Goal: Task Accomplishment & Management: Complete application form

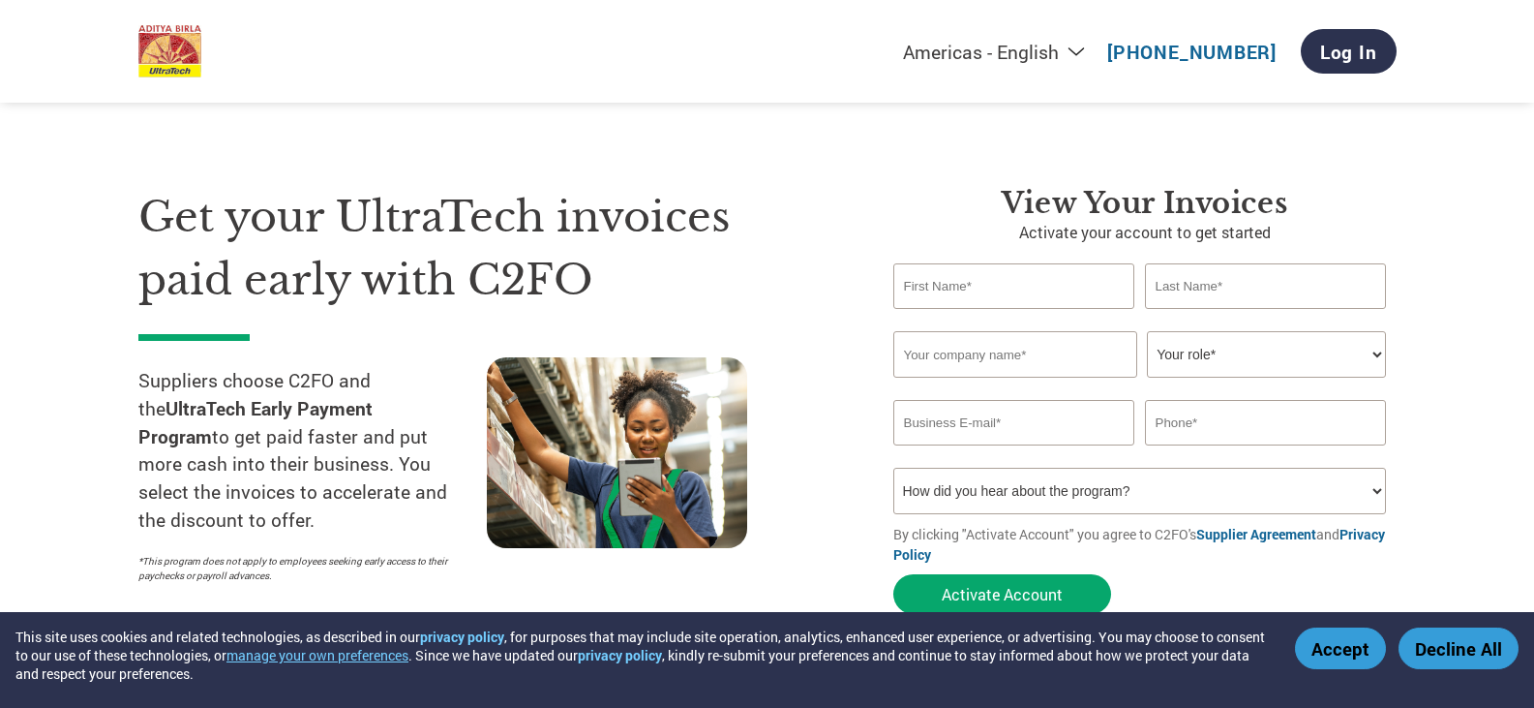
click at [948, 285] on input "text" at bounding box center [1014, 285] width 242 height 45
type input "[PERSON_NAME]"
click at [971, 367] on input "SGX Mine" at bounding box center [1015, 354] width 244 height 46
type input "SGX Minerals Private Limited"
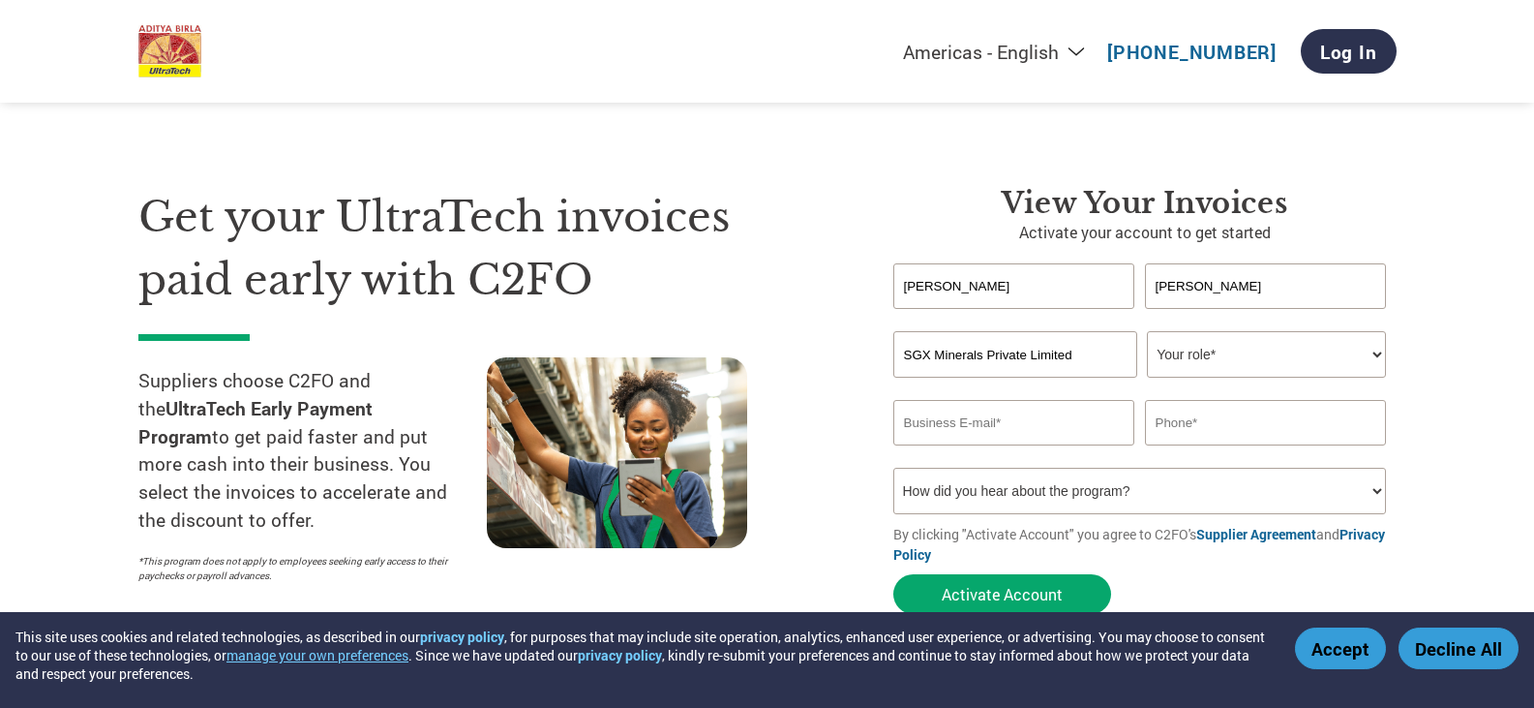
click at [1233, 352] on select "Your role* CFO Controller Credit Manager Finance Director Treasurer CEO Preside…" at bounding box center [1266, 354] width 239 height 46
select select "OTHER"
click at [1147, 331] on select "Your role* CFO Controller Credit Manager Finance Director Treasurer CEO Preside…" at bounding box center [1266, 354] width 239 height 46
click at [1016, 420] on input "email" at bounding box center [1014, 422] width 242 height 45
type input "[EMAIL_ADDRESS][DOMAIN_NAME]"
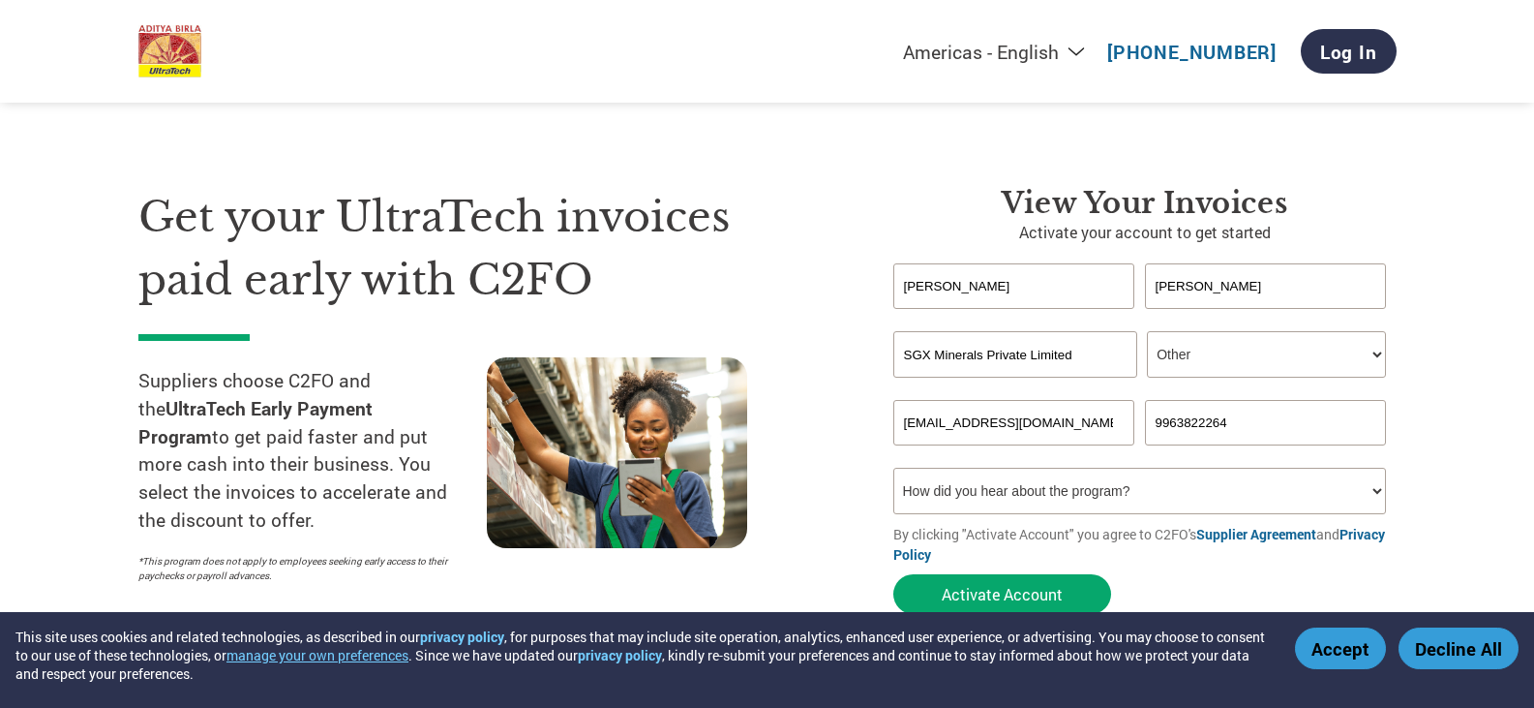
scroll to position [97, 0]
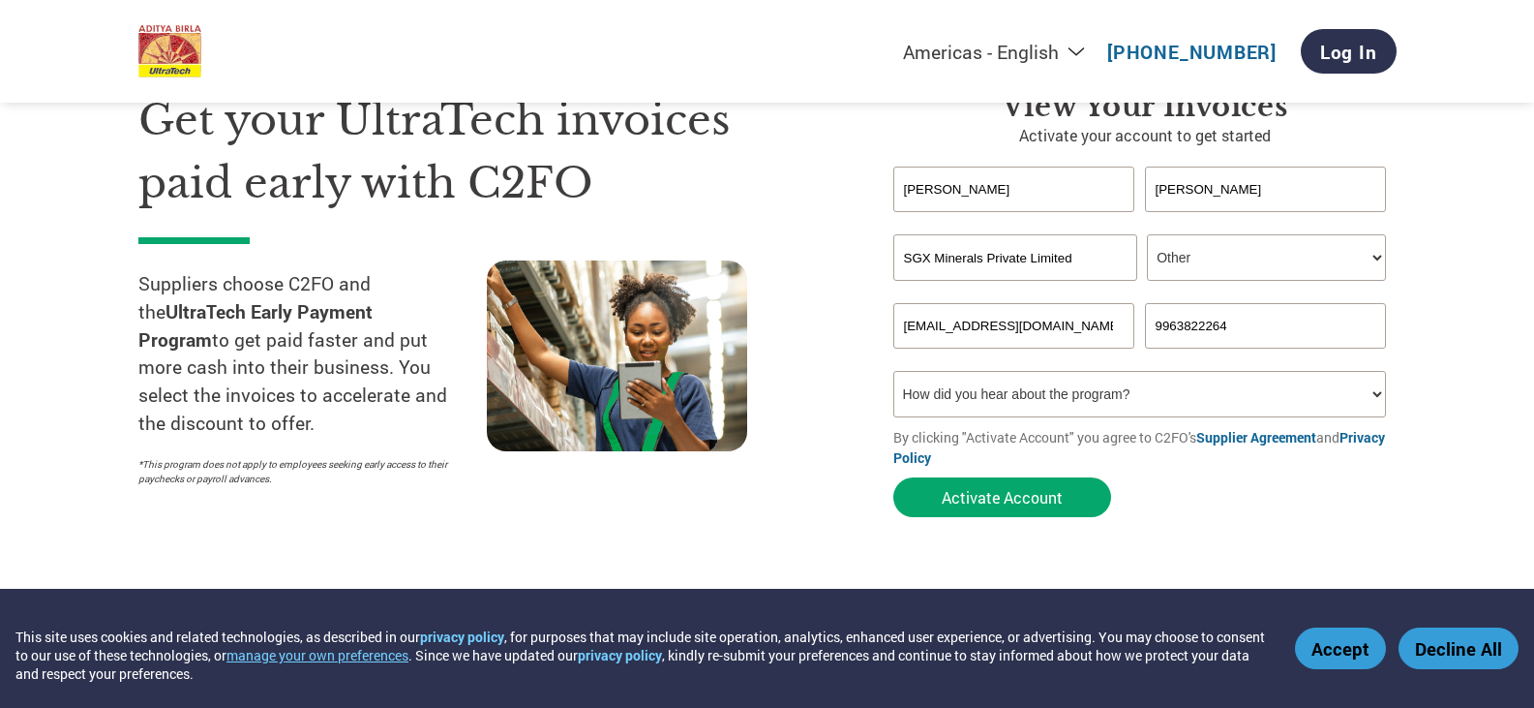
type input "9963822264"
click at [1007, 389] on select "How did you hear about the program? Received a letter Email Social Media Online…" at bounding box center [1140, 394] width 494 height 46
select select "Email"
click at [893, 371] on select "How did you hear about the program? Received a letter Email Social Media Online…" at bounding box center [1140, 394] width 494 height 46
click at [1026, 498] on button "Activate Account" at bounding box center [1002, 497] width 218 height 40
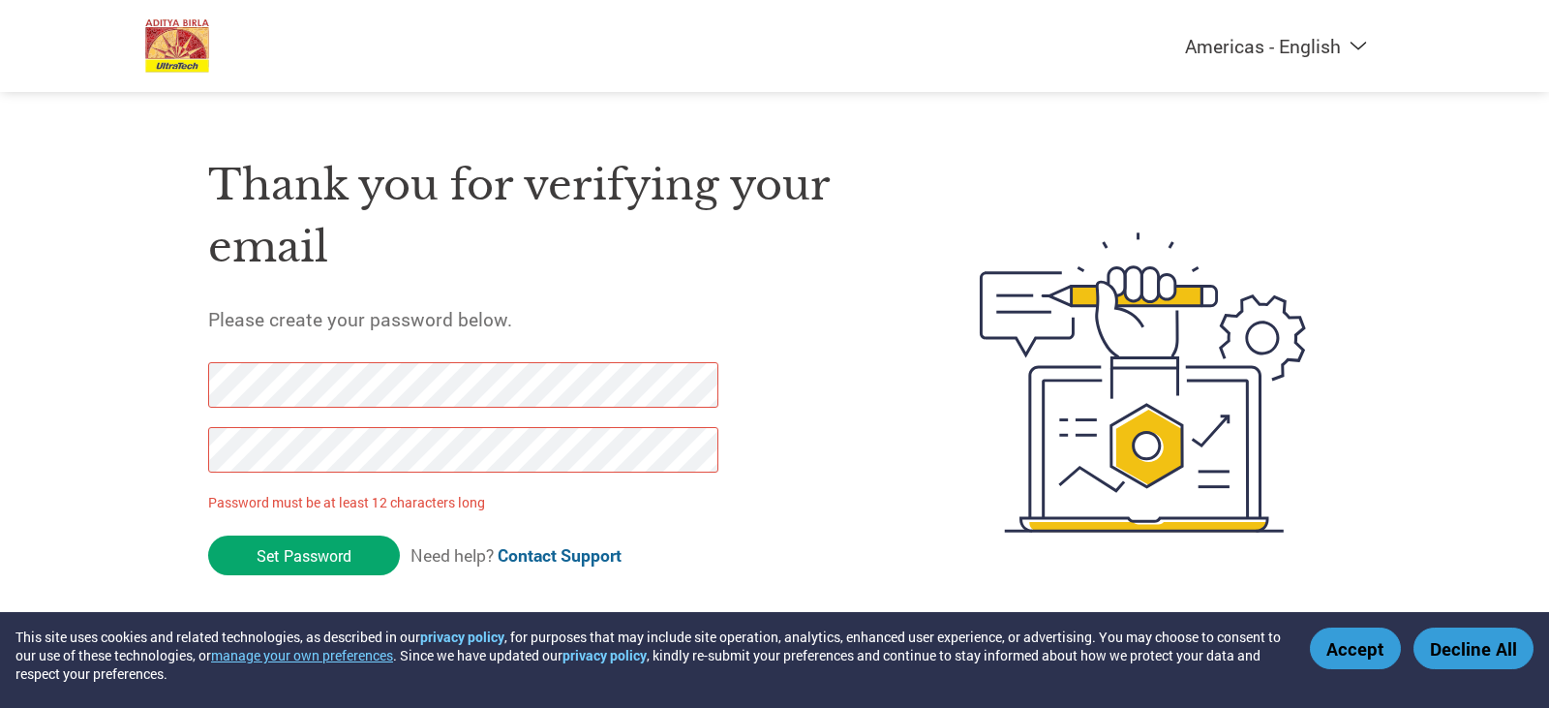
click at [131, 351] on div "Americas - English Américas - Español Américas - Português Amériques - Français…" at bounding box center [774, 305] width 1549 height 610
click at [282, 565] on input "Set Password" at bounding box center [304, 555] width 192 height 40
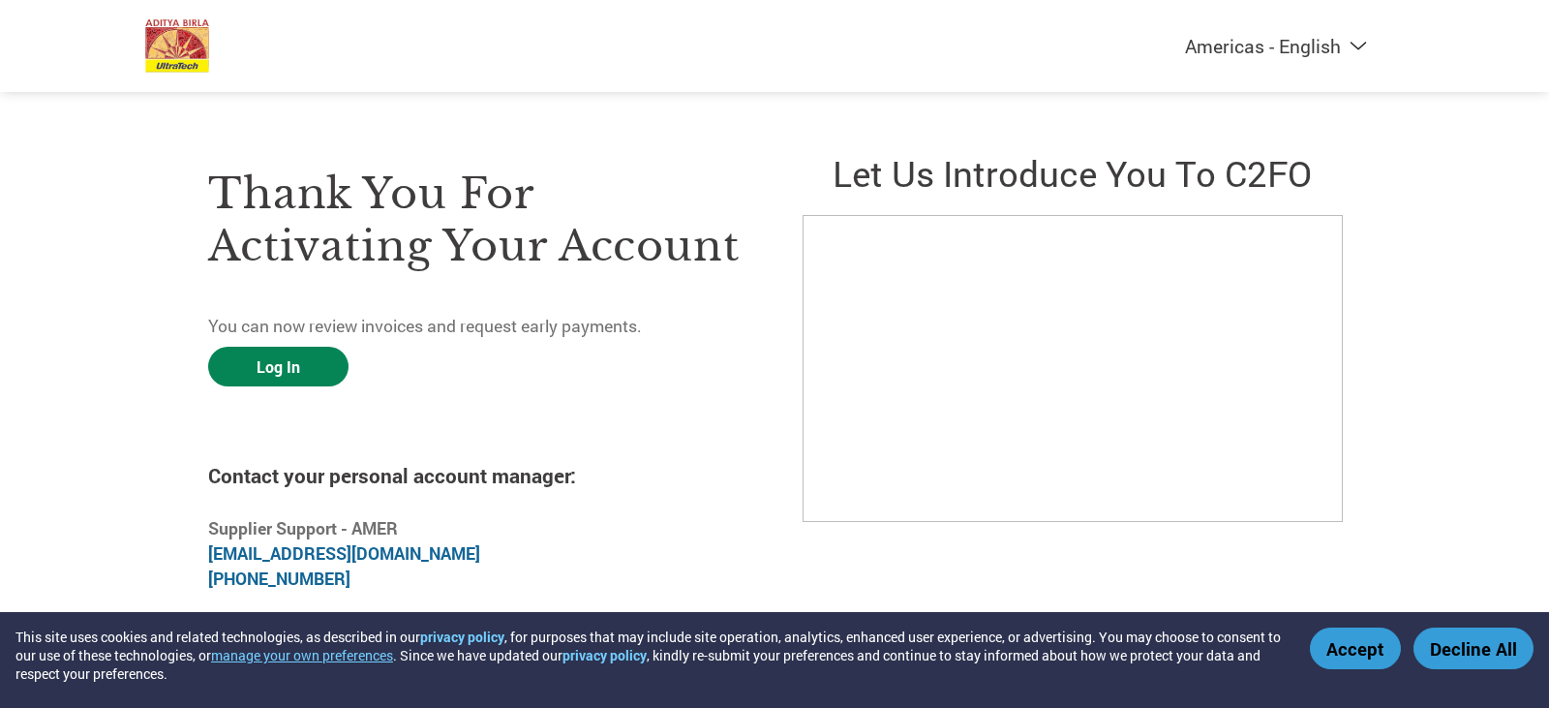
click at [233, 362] on link "Log In" at bounding box center [278, 367] width 140 height 40
